Goal: Task Accomplishment & Management: Manage account settings

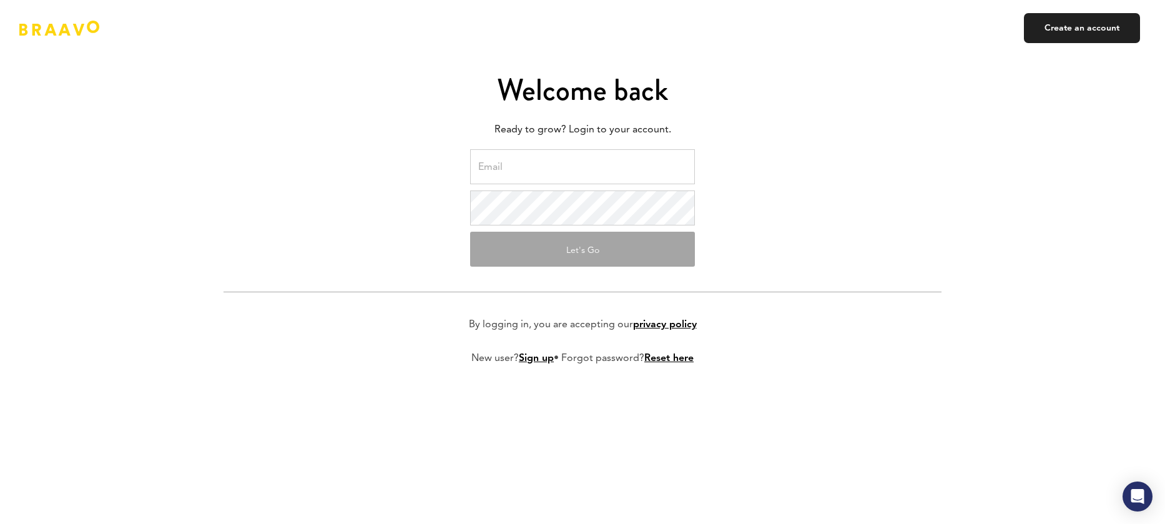
click at [538, 170] on input "email" at bounding box center [582, 166] width 225 height 35
type input "dudko@anydayapps.com"
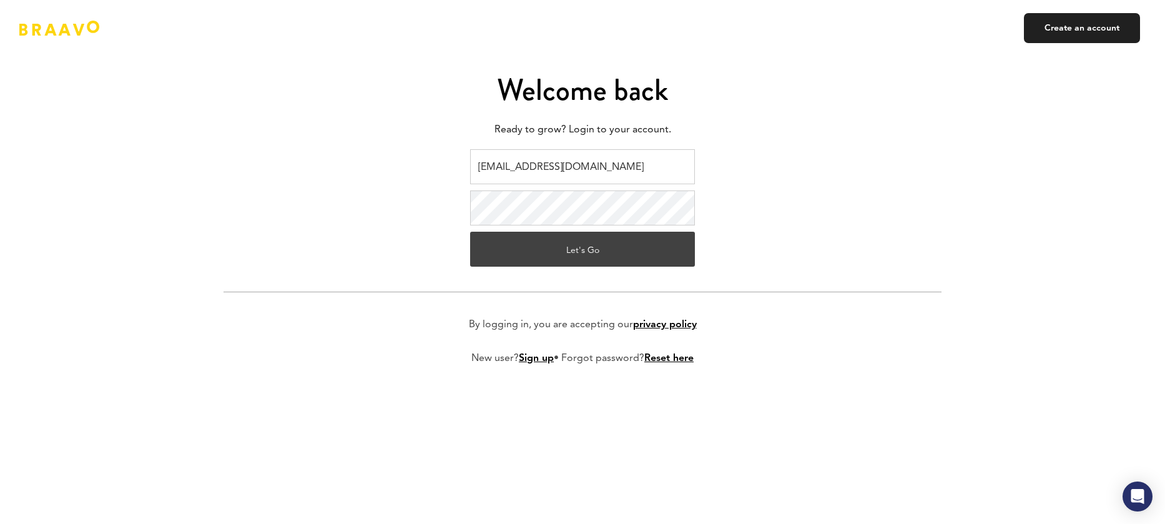
click at [571, 250] on button "Let's Go" at bounding box center [582, 249] width 225 height 35
